Goal: Use online tool/utility: Use online tool/utility

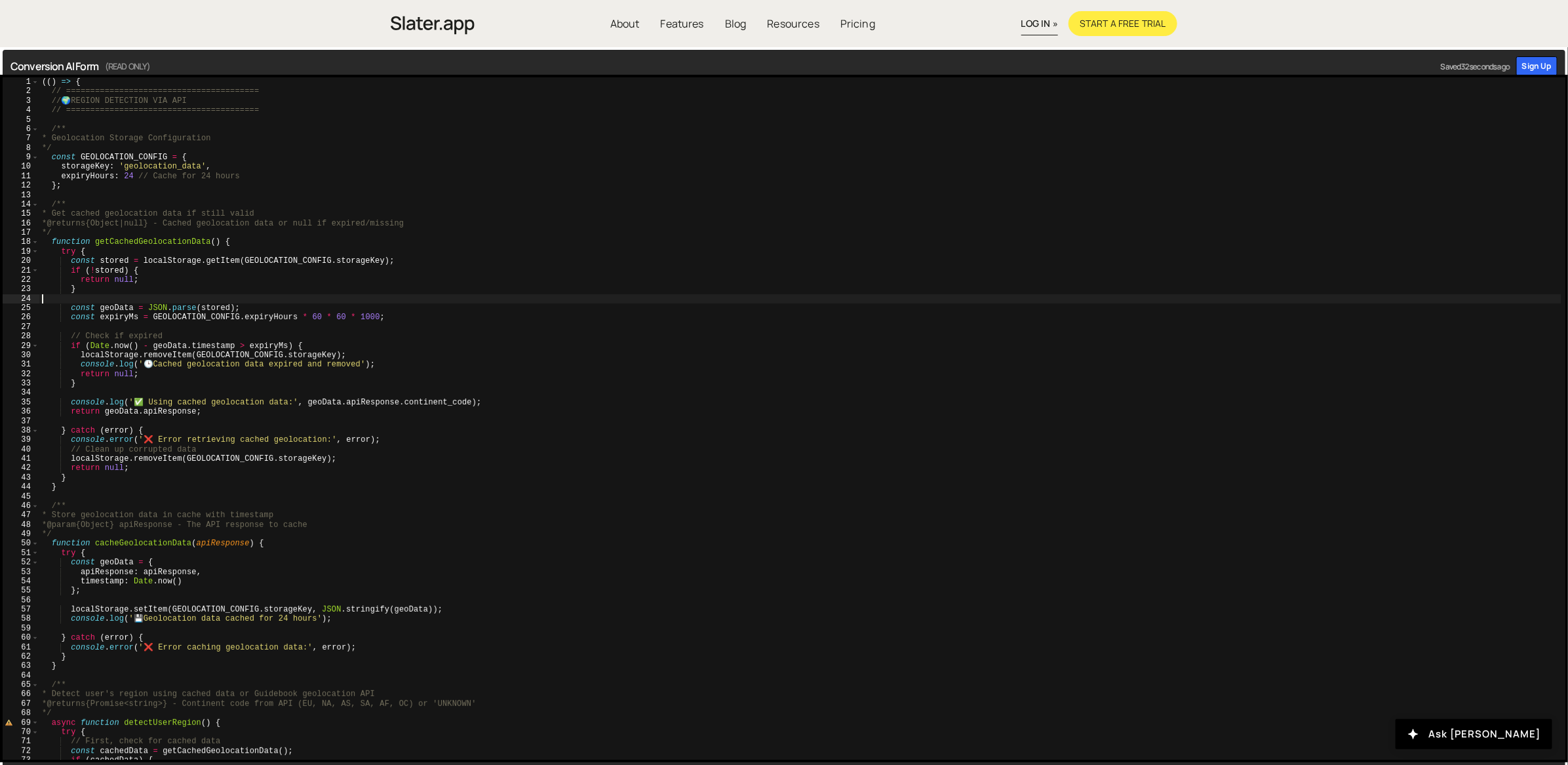
click at [979, 299] on div "(( ) => { // ======================================== // 🌍 REGION DETECTION VIA…" at bounding box center [800, 428] width 1522 height 702
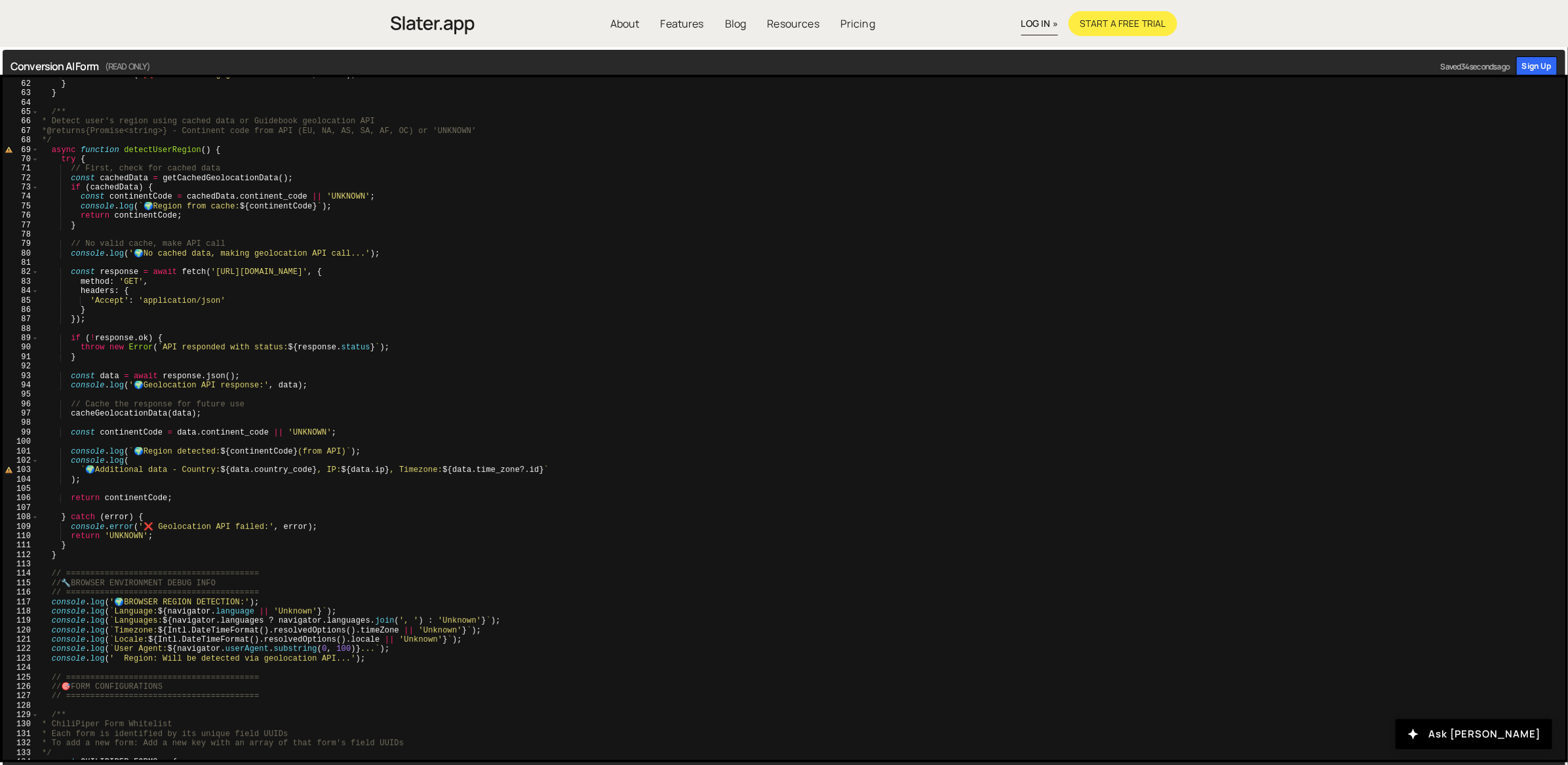
scroll to position [791, 0]
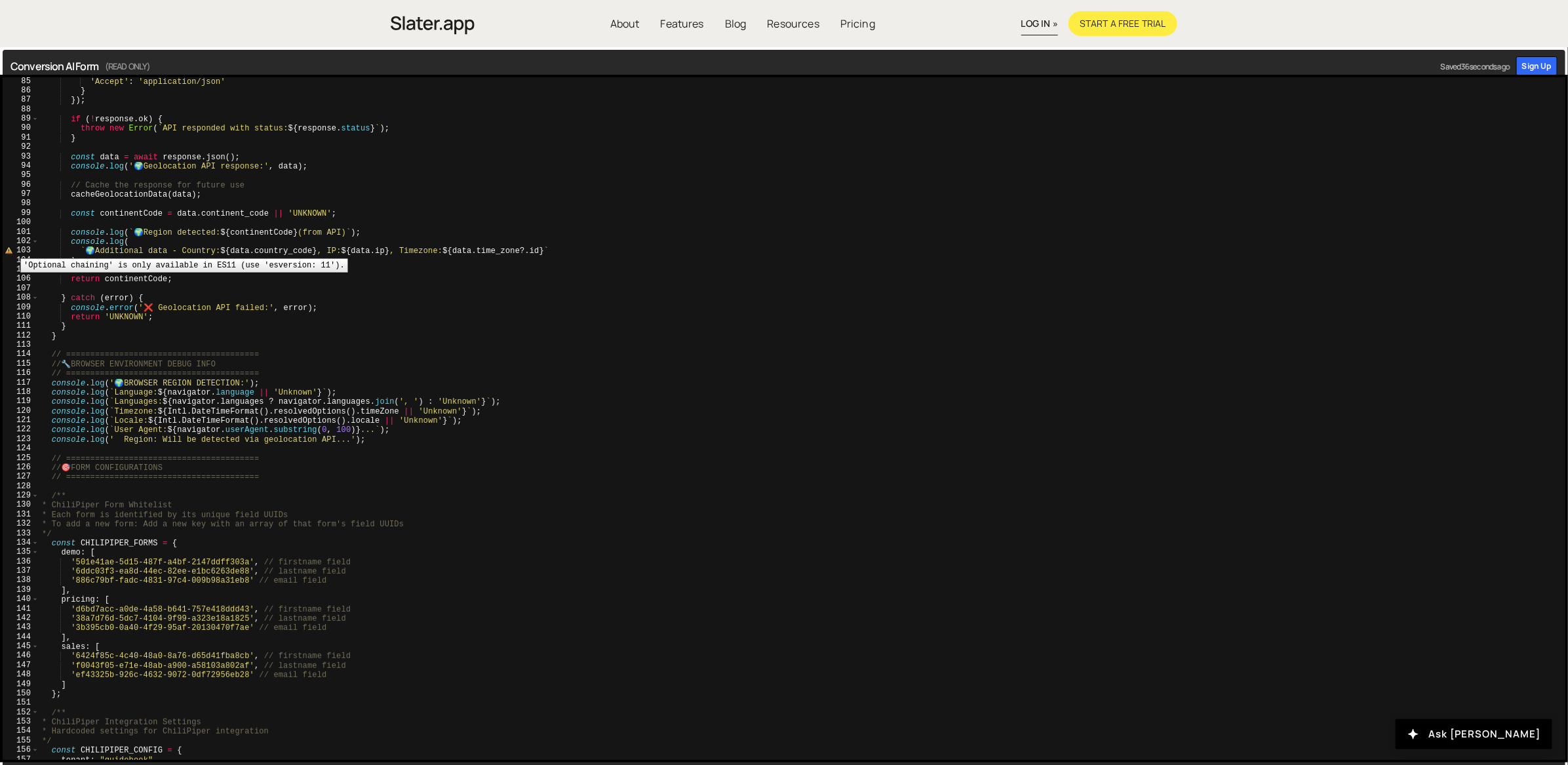
click at [10, 249] on div "103" at bounding box center [20, 250] width 37 height 9
type textarea "`🌍 Additional data - Country: ${[DOMAIN_NAME]_code}, IP: ${data.ip}, Timezone: …"
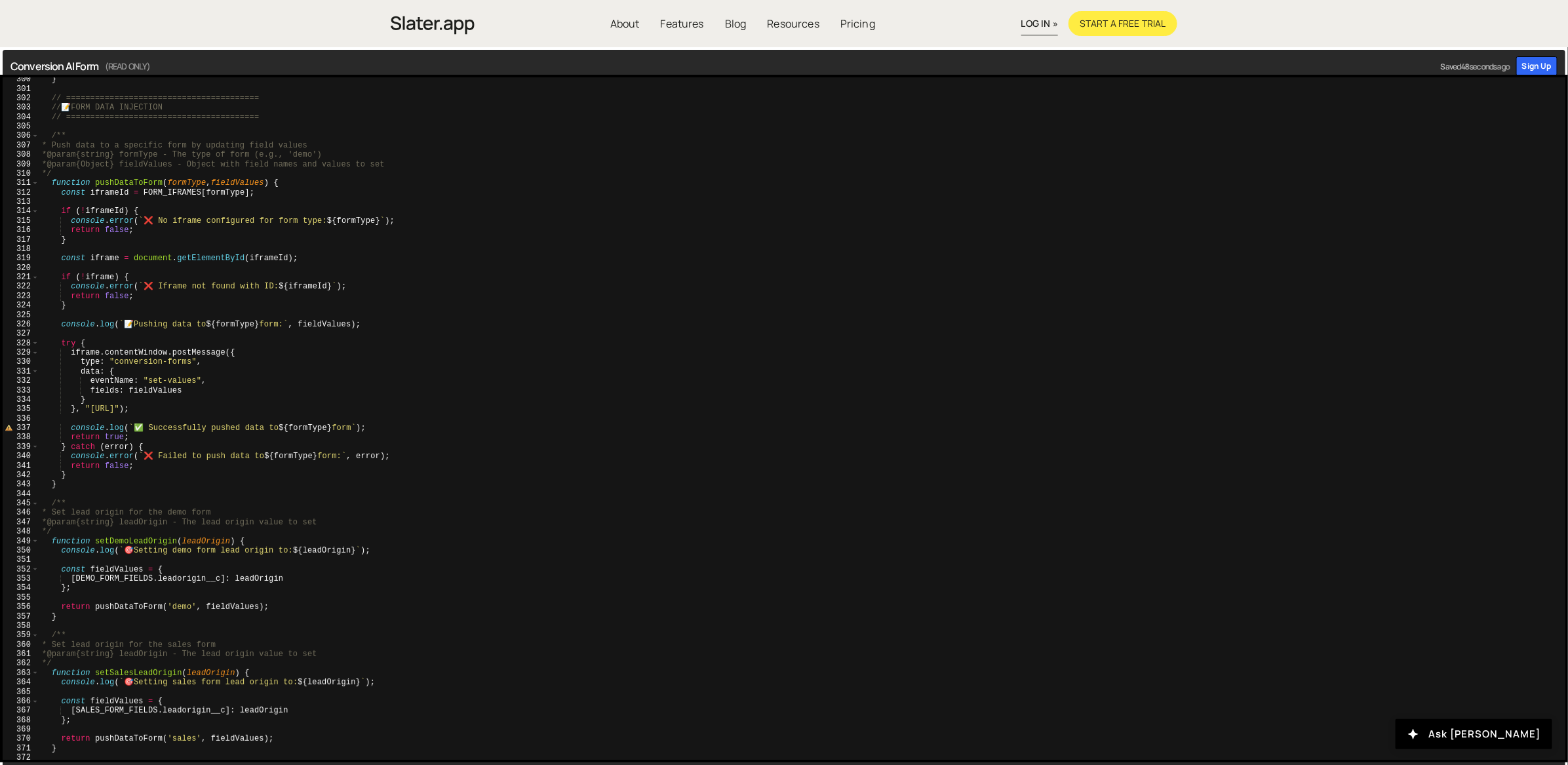
scroll to position [2917, 0]
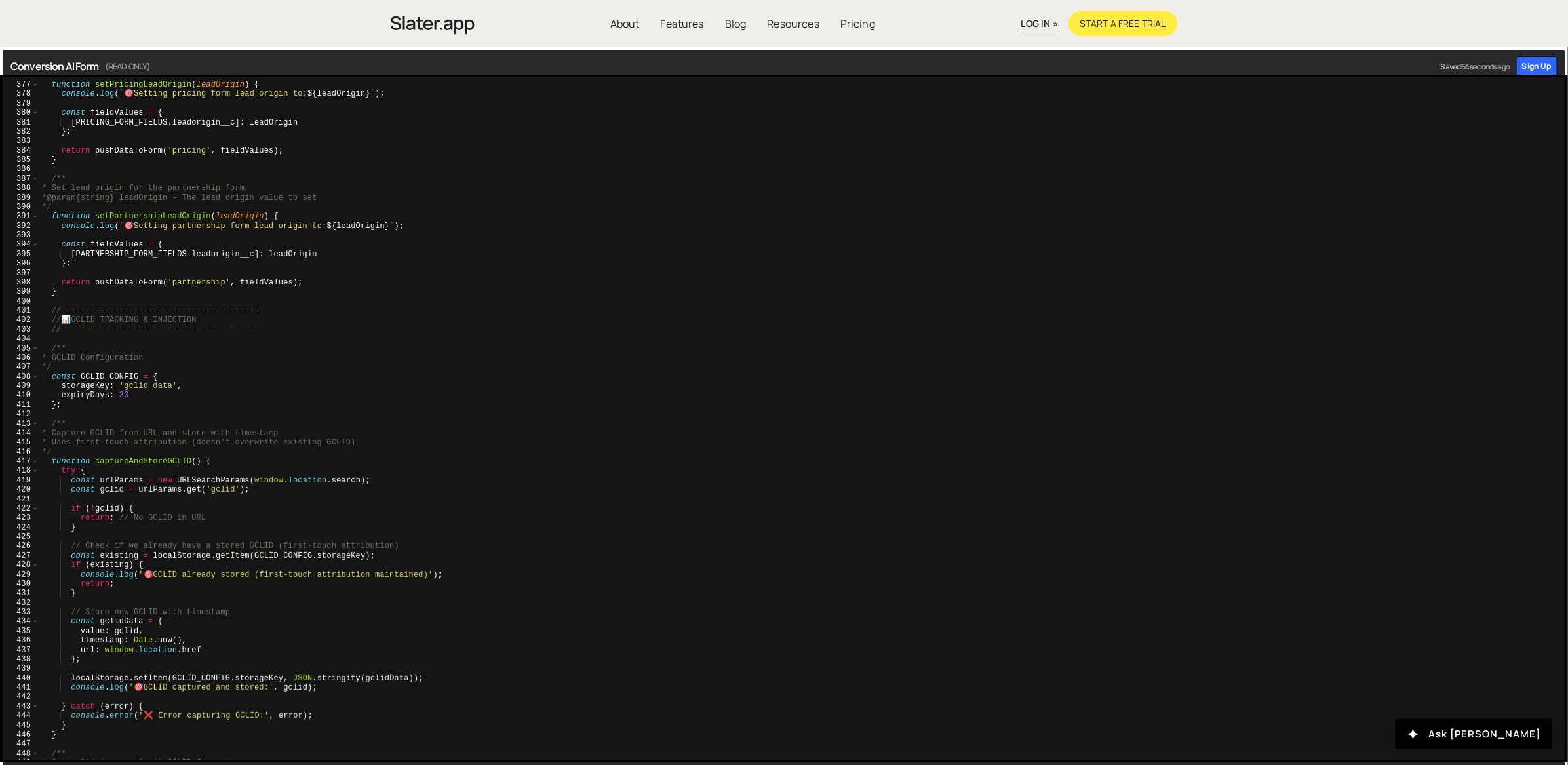
click at [305, 340] on div "*/ function setPricingLeadOrigin ( leadOrigin ) { console . log ( ` 🎯 Setting p…" at bounding box center [800, 421] width 1522 height 702
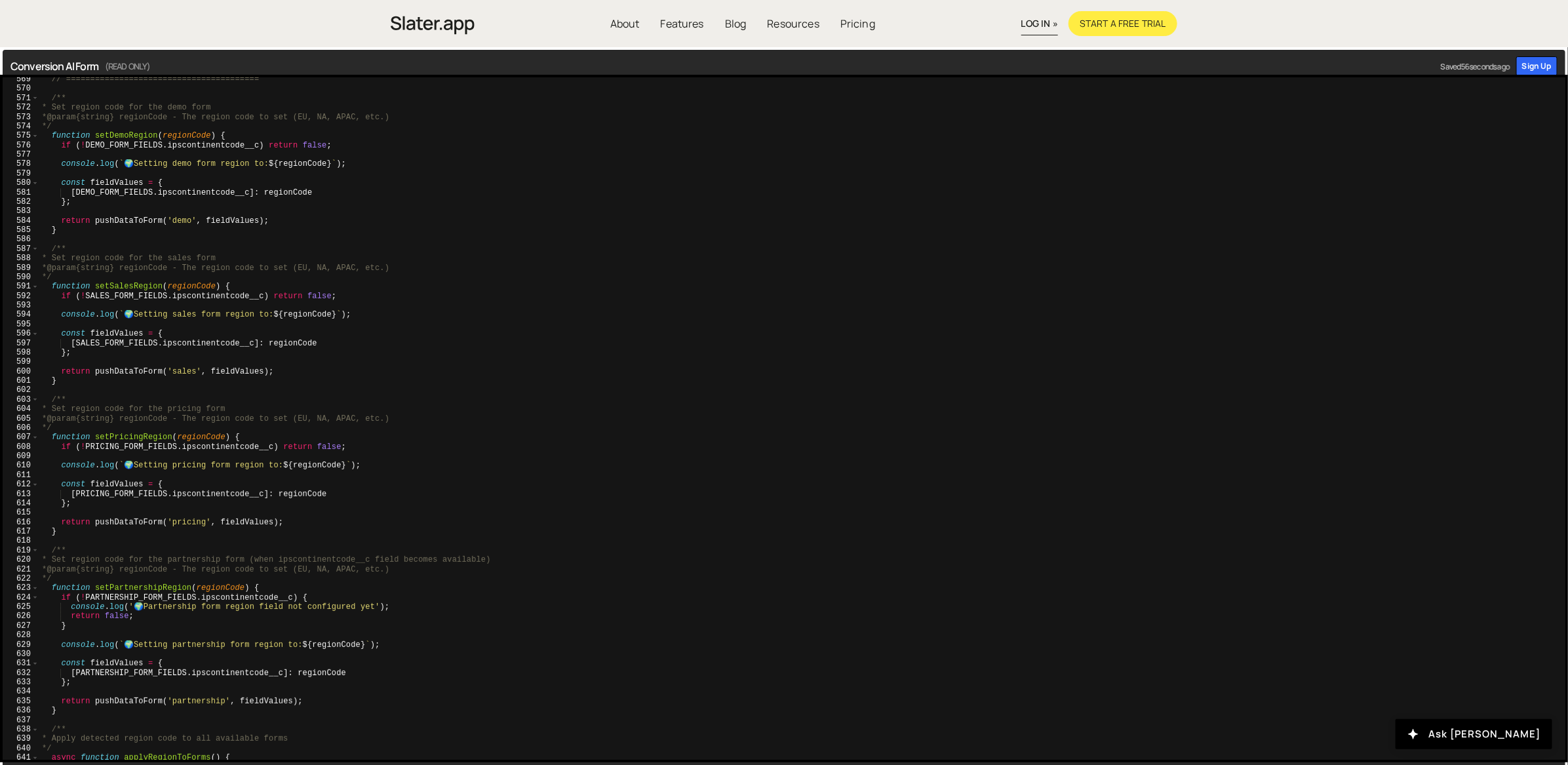
scroll to position [5505, 0]
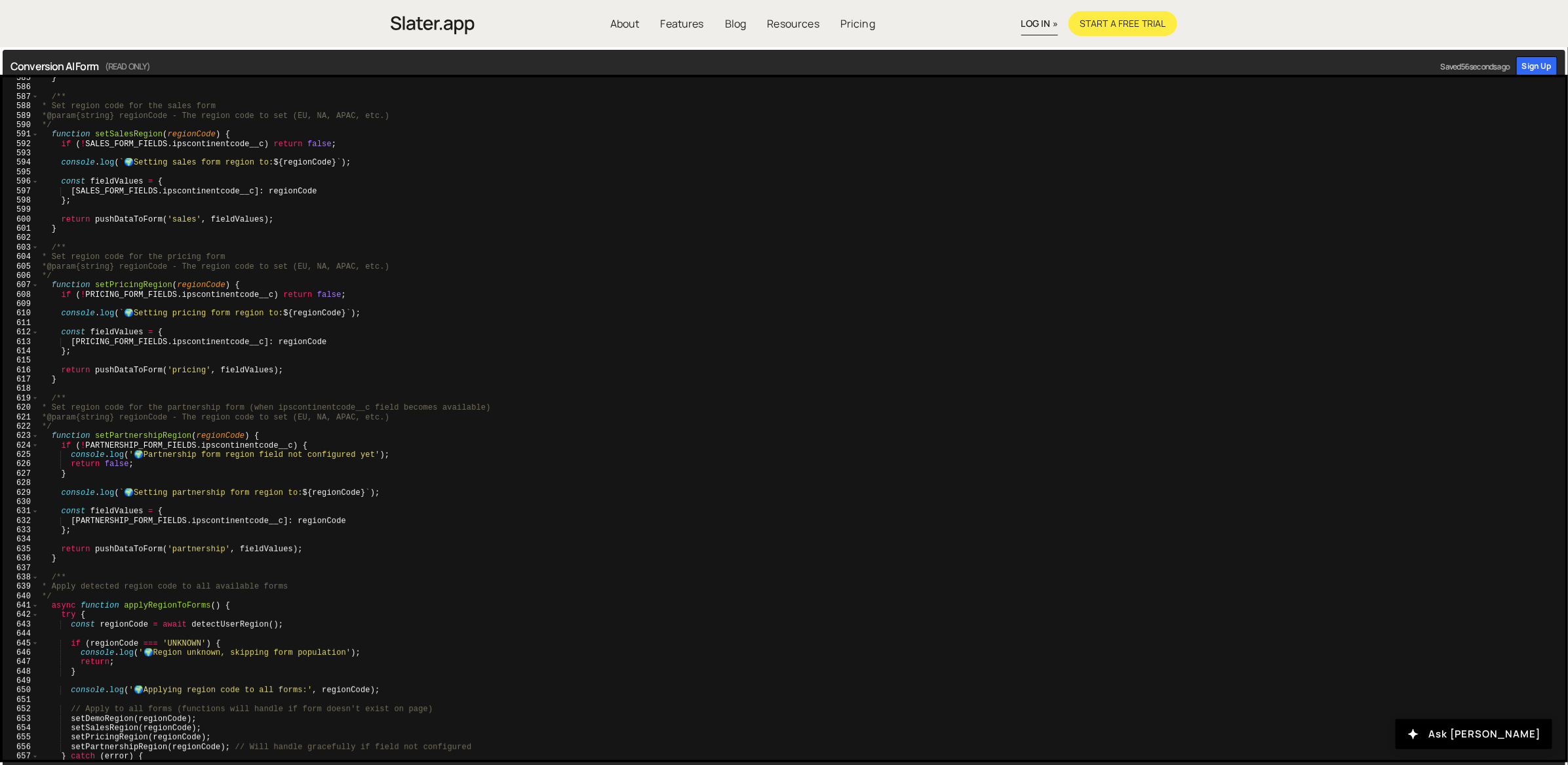
click at [333, 375] on div "} /** * Set region code for the sales form * @param {string} regionCode - The r…" at bounding box center [800, 424] width 1522 height 702
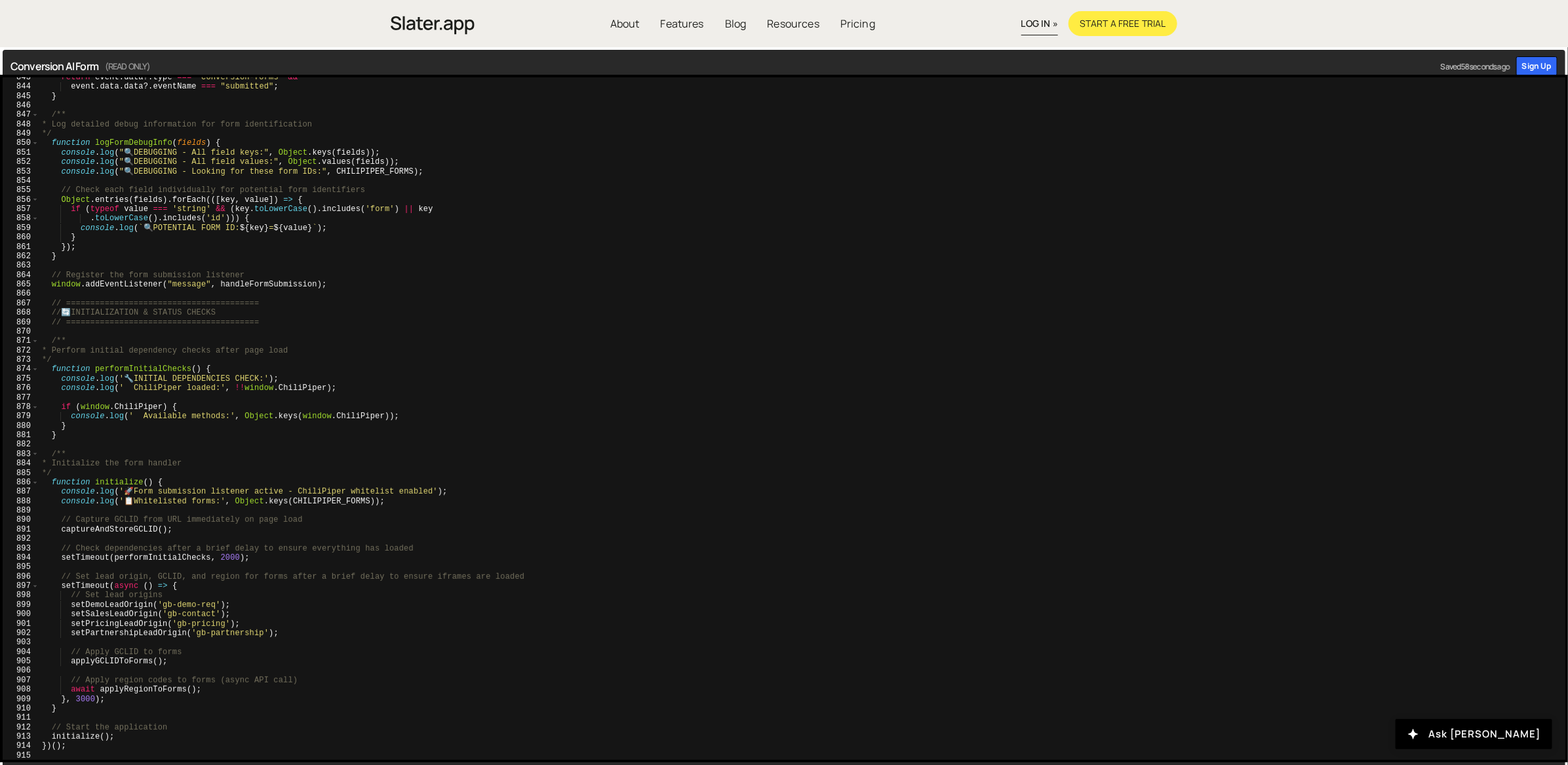
scroll to position [7, 0]
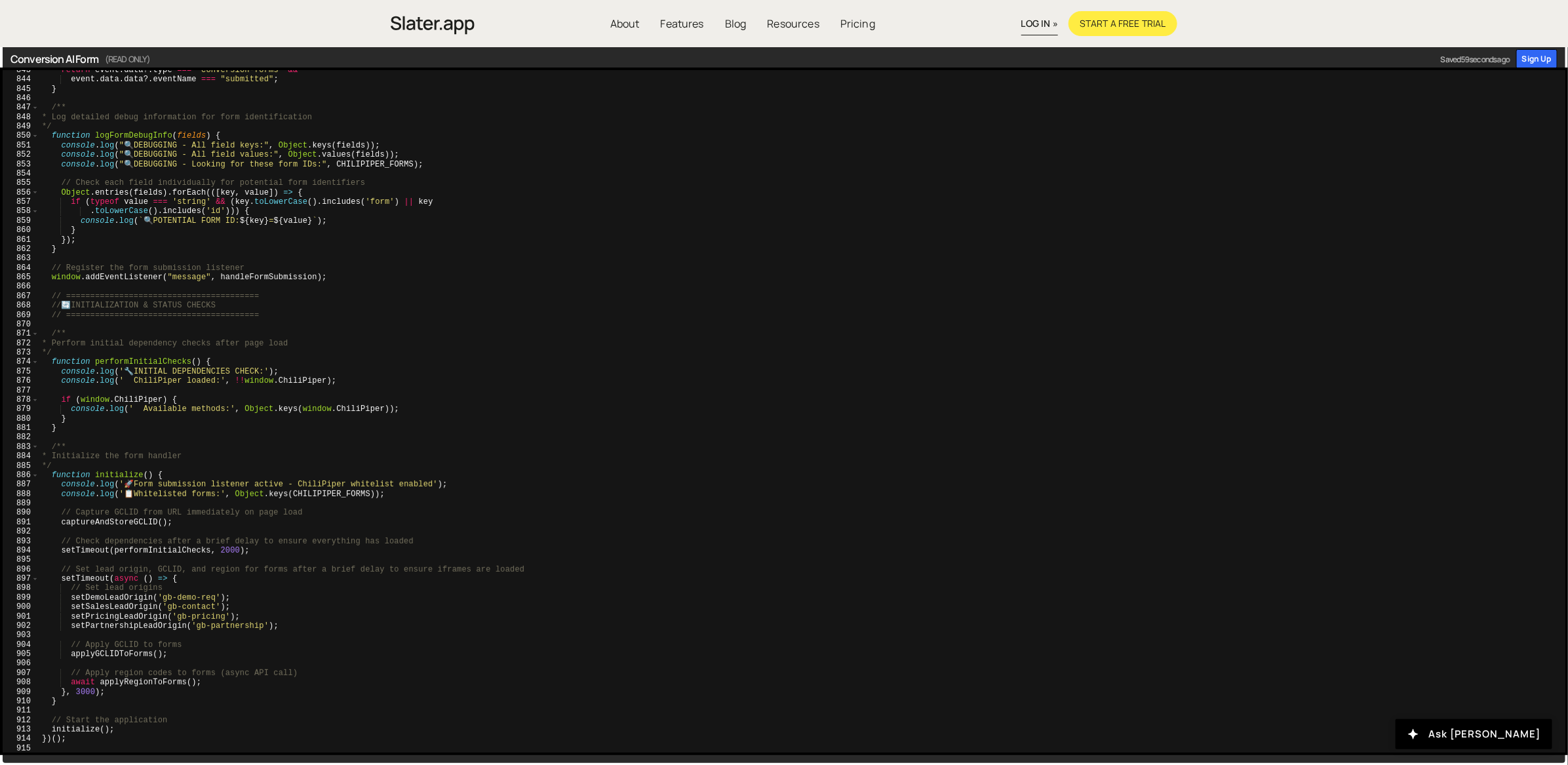
click at [329, 378] on div "return event . data ?. type === "conversion-forms" && event . data . data ?. ev…" at bounding box center [800, 416] width 1522 height 702
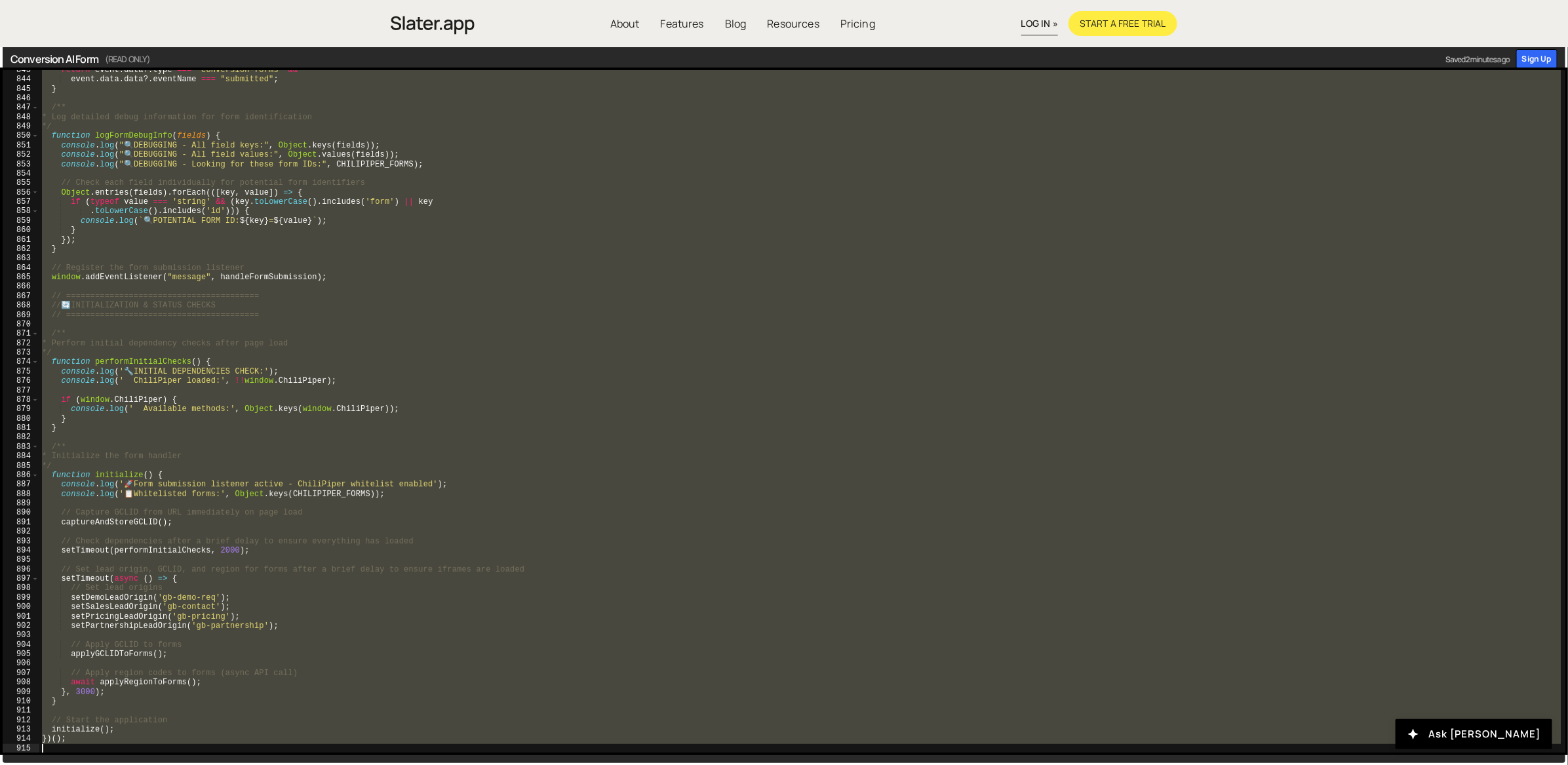
click at [521, 265] on div "return event . data ?. type === "conversion-forms" && event . data . data ?. ev…" at bounding box center [800, 416] width 1522 height 702
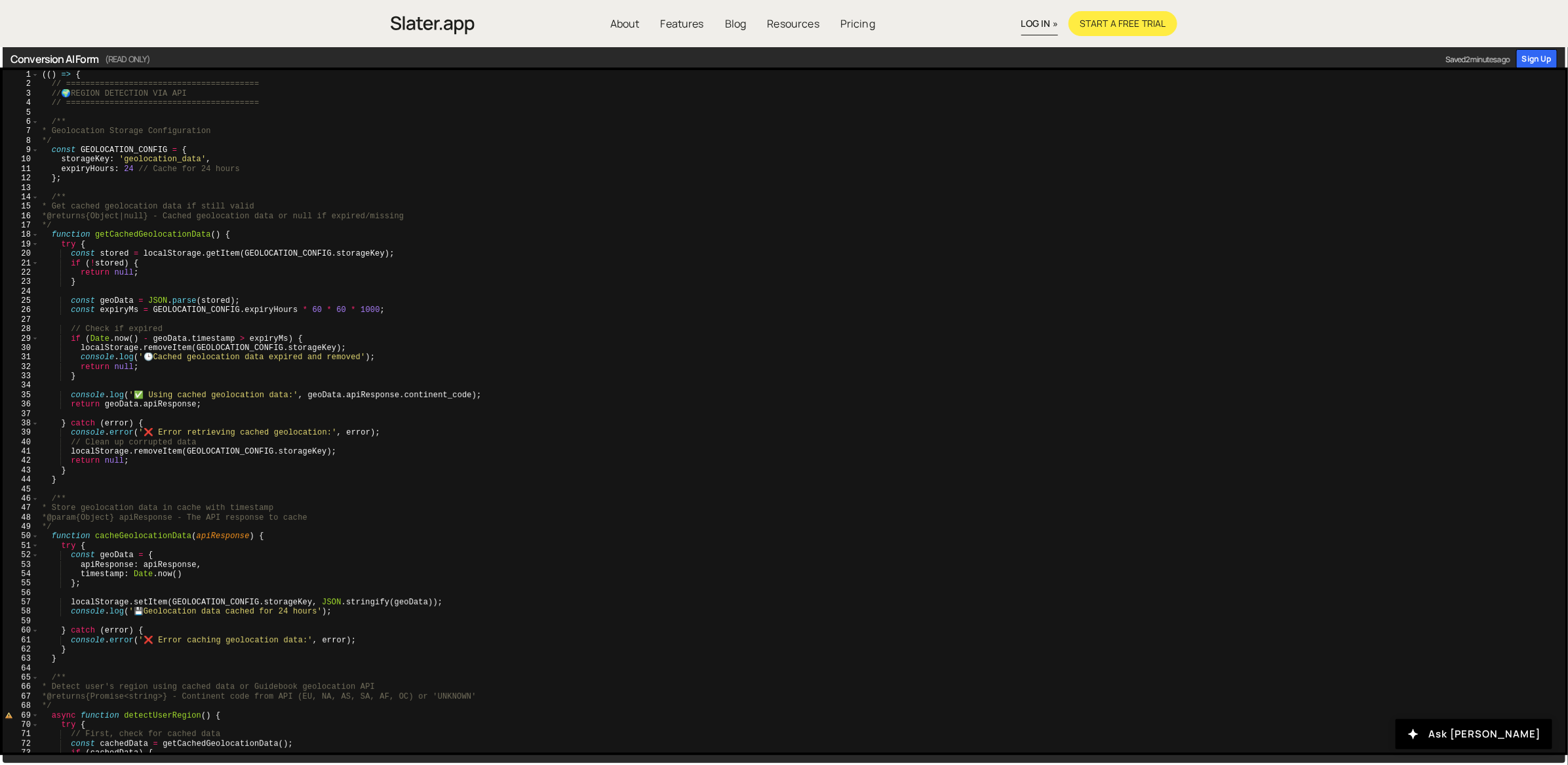
scroll to position [0, 0]
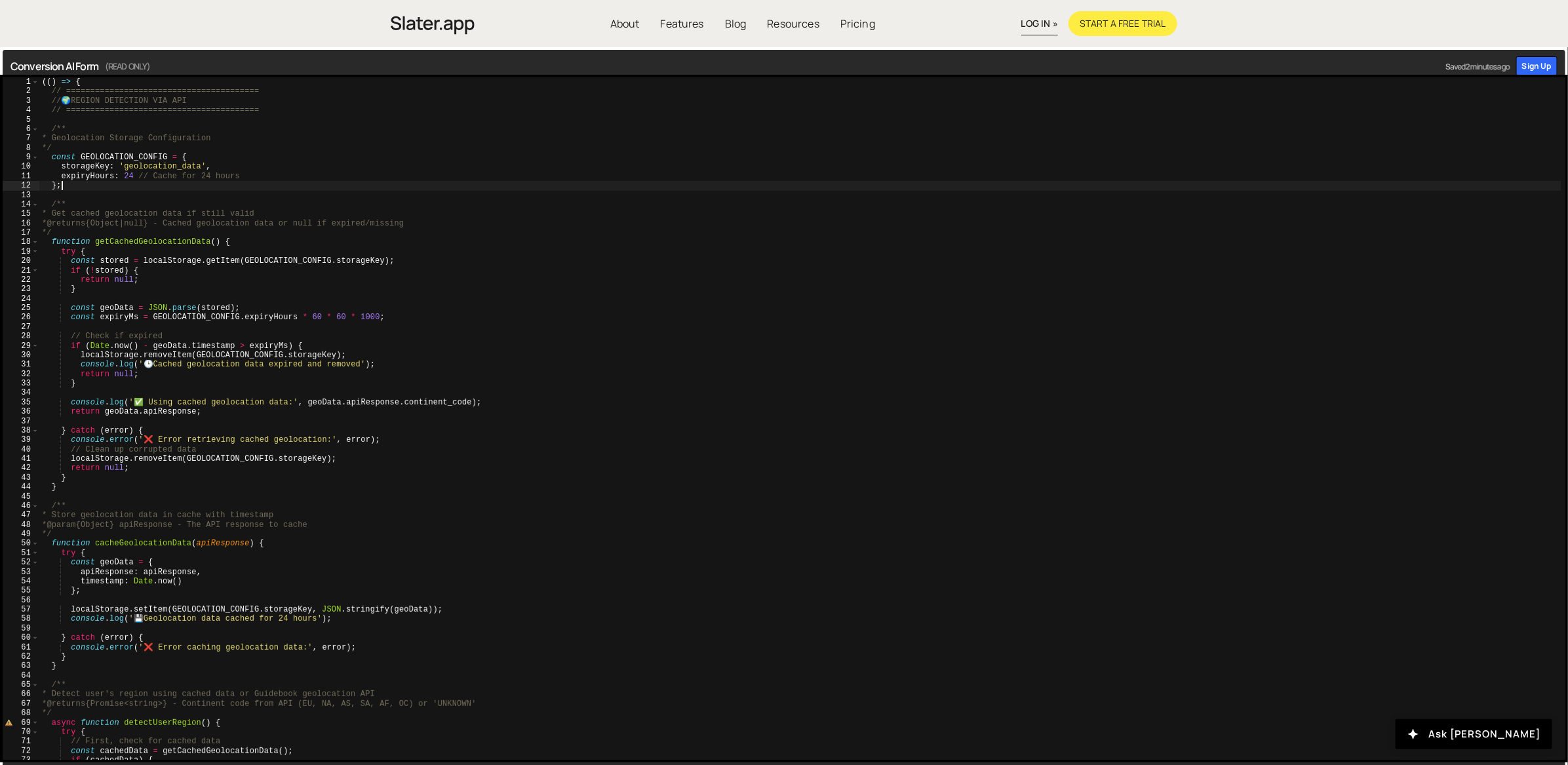
click at [435, 183] on div "(( ) => { // ======================================== // 🌍 REGION DETECTION VIA…" at bounding box center [800, 428] width 1522 height 702
type textarea "};"
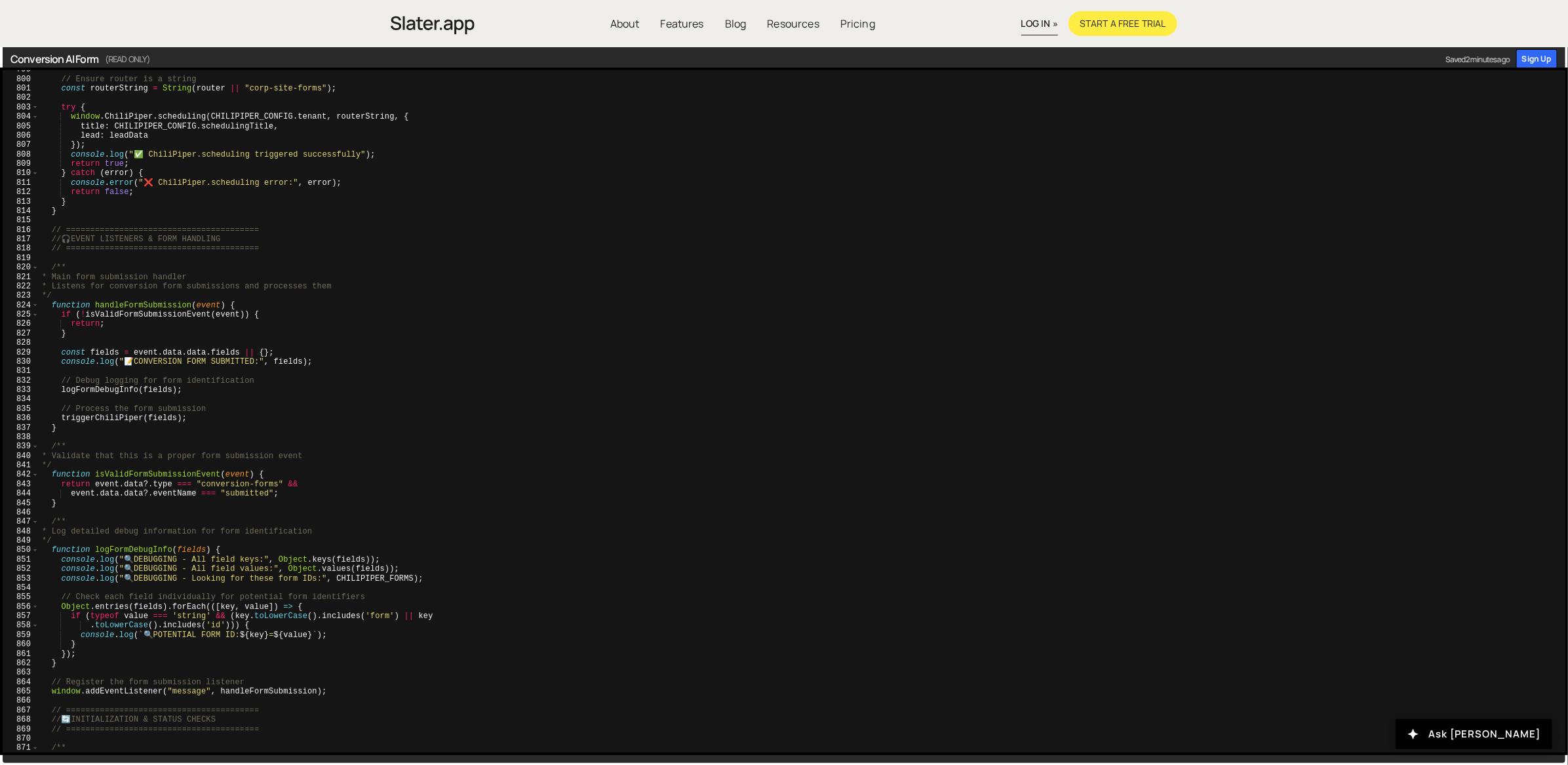
scroll to position [7937, 0]
